Goal: Task Accomplishment & Management: Use online tool/utility

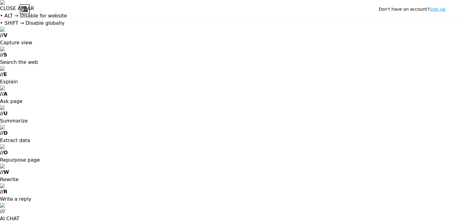
type input "[EMAIL_ADDRESS][DOMAIN_NAME]"
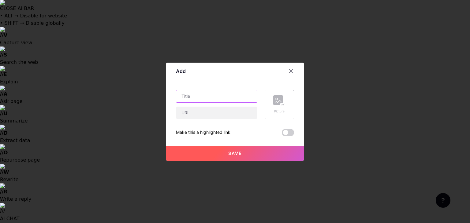
click at [202, 93] on input "text" at bounding box center [216, 96] width 81 height 12
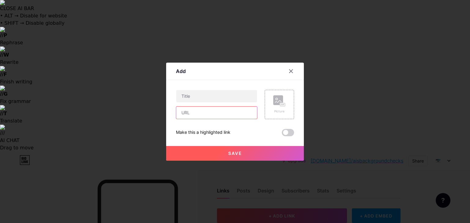
click at [202, 115] on input "text" at bounding box center [216, 113] width 81 height 12
paste input "[URL][DOMAIN_NAME]"
type input "[URL][DOMAIN_NAME]"
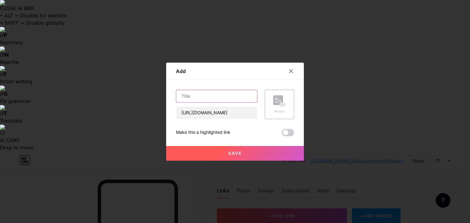
click at [199, 98] on input "text" at bounding box center [216, 96] width 81 height 12
click at [240, 99] on input "text" at bounding box center [216, 96] width 81 height 12
paste input "The Future of Leadership: How to Adapt, Innovate & Succeed in Changing Times"
type input "The Future of Leadership: How to Adapt, Innovate & Succeed in Changing Times"
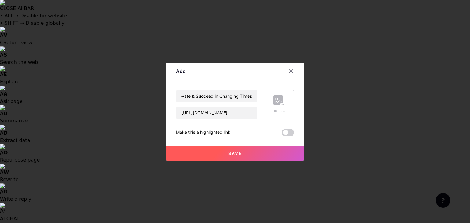
click at [255, 154] on button "Save" at bounding box center [235, 153] width 138 height 15
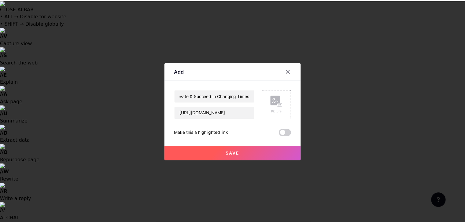
scroll to position [0, 0]
